Goal: Find specific page/section: Find specific page/section

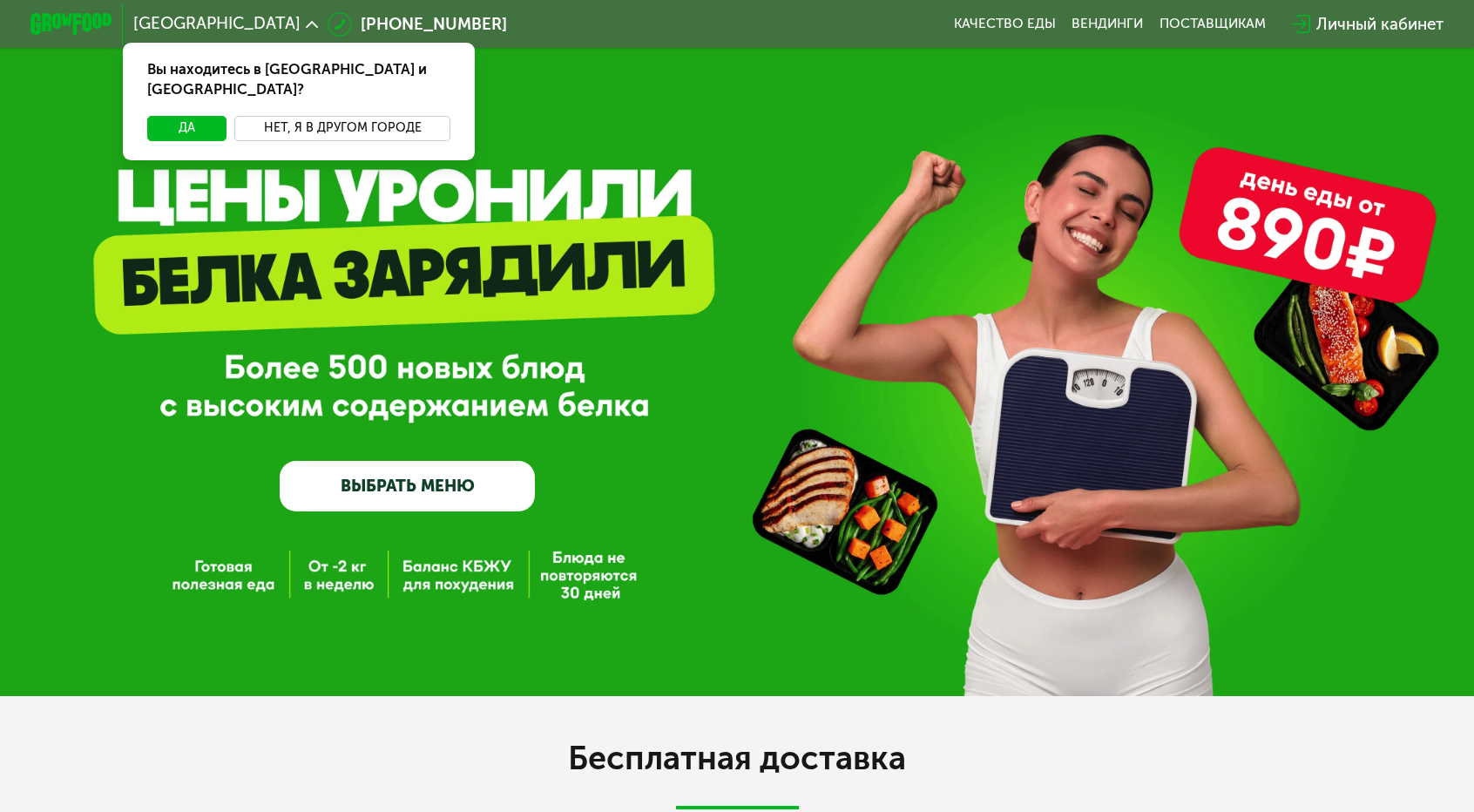
click at [388, 115] on button "Нет, я в другом городе" at bounding box center [342, 127] width 216 height 24
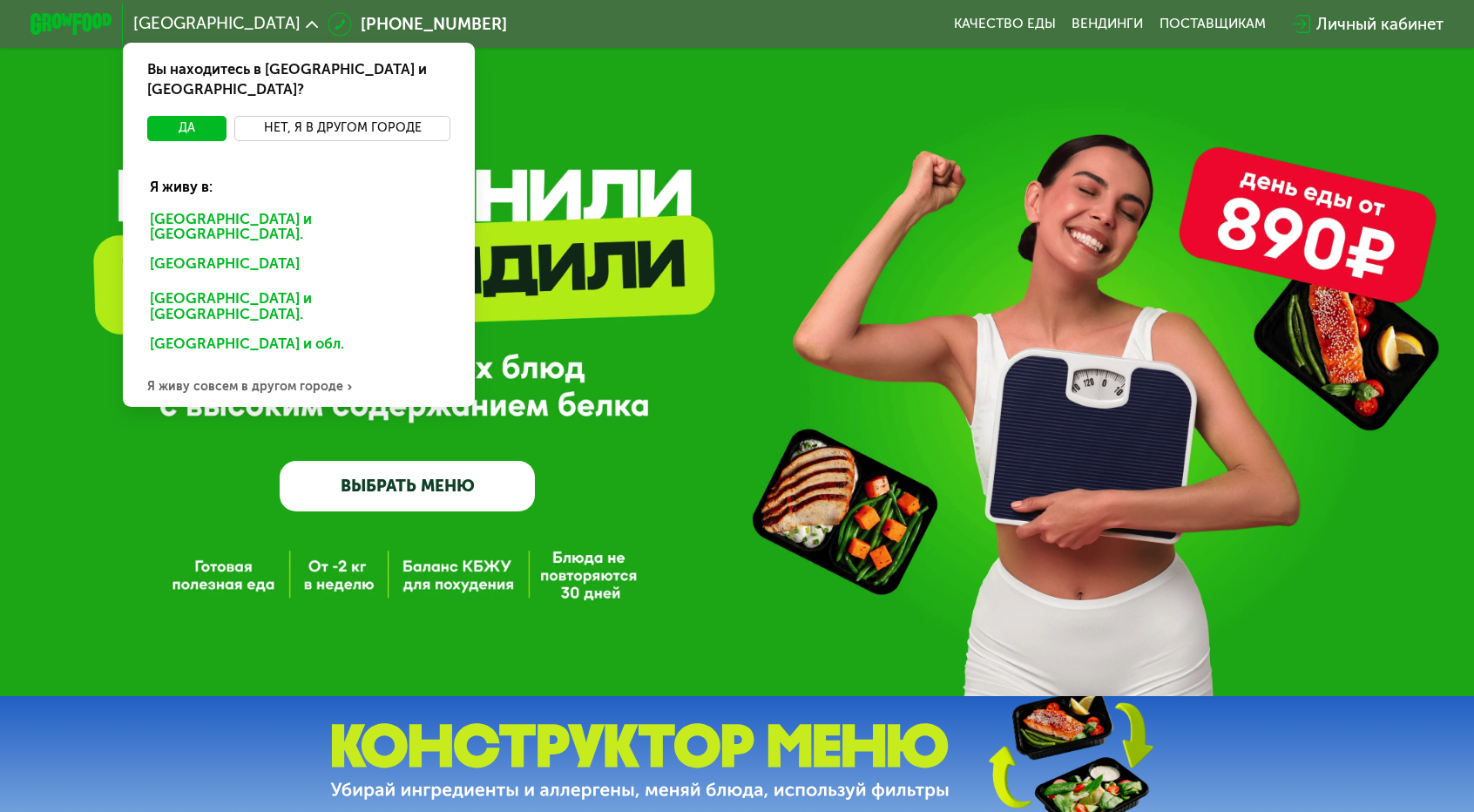
click at [359, 115] on button "Нет, я в другом городе" at bounding box center [342, 127] width 216 height 24
click at [282, 366] on div "Я живу совсем в другом городе" at bounding box center [299, 386] width 352 height 41
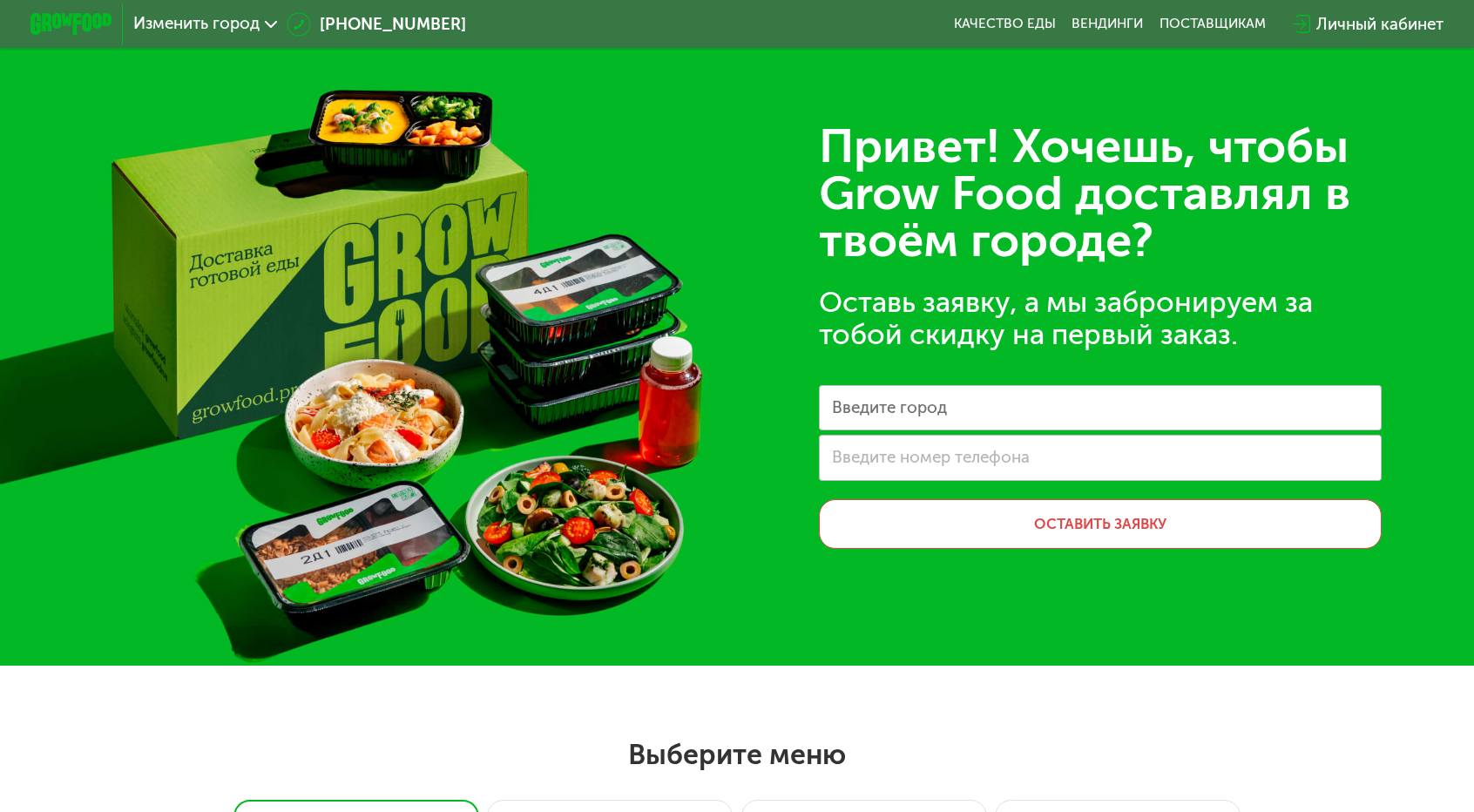
click at [852, 402] on label "Введите город" at bounding box center [889, 408] width 115 height 12
click at [852, 385] on input "Введите город" at bounding box center [1101, 408] width 563 height 46
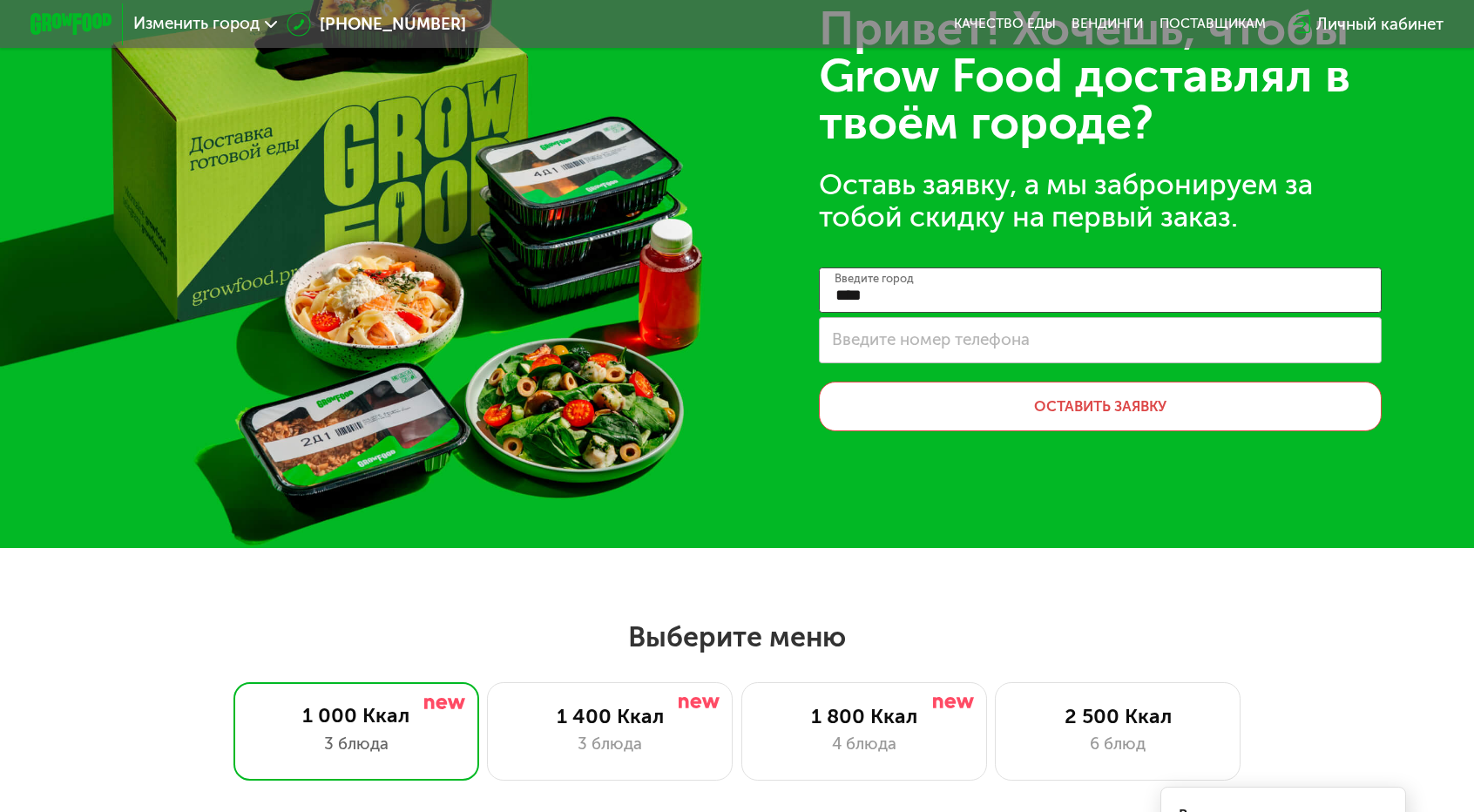
scroll to position [435, 0]
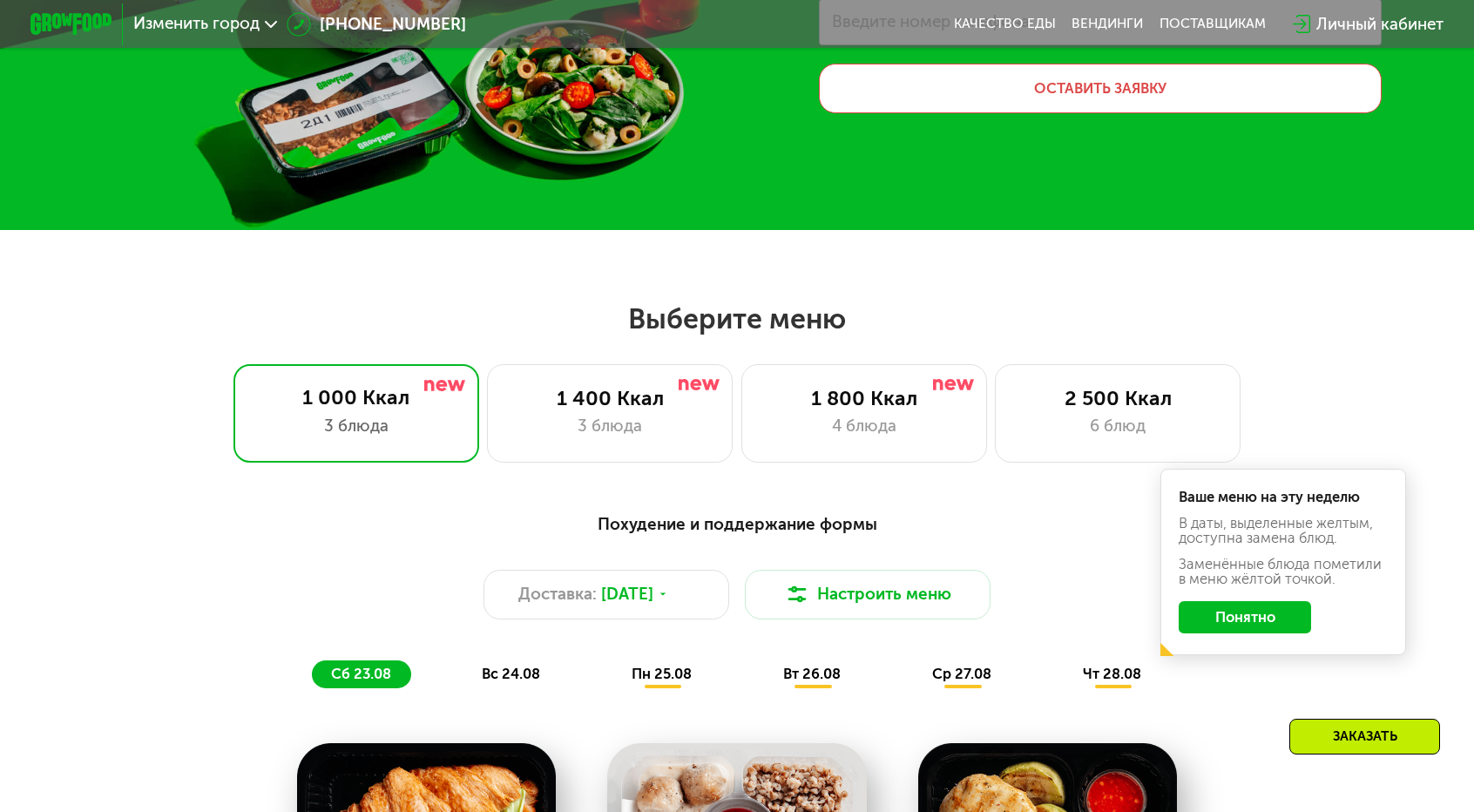
type input "****"
click at [277, 17] on div "Изменить город" at bounding box center [205, 24] width 144 height 17
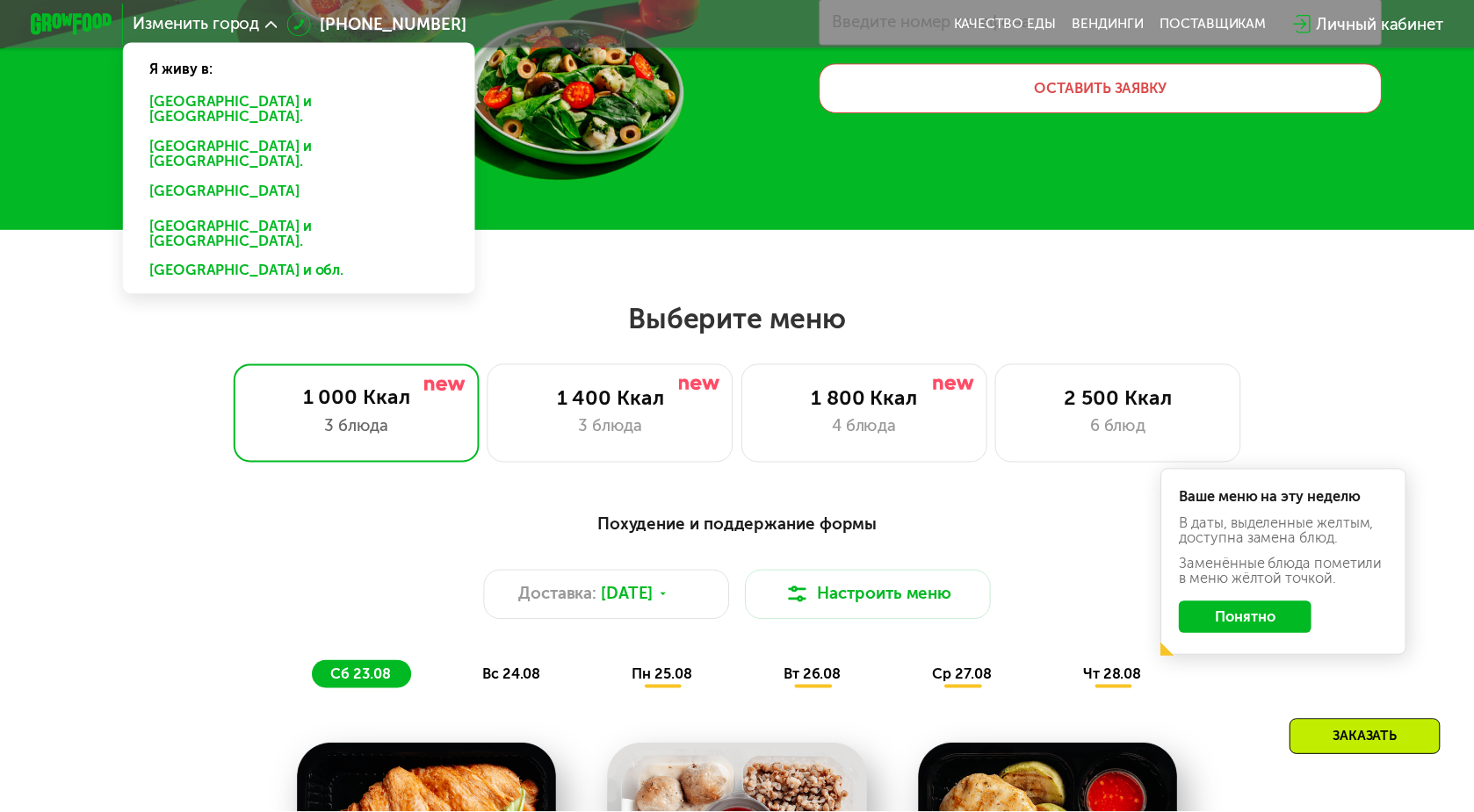
scroll to position [437, 0]
